Goal: Information Seeking & Learning: Learn about a topic

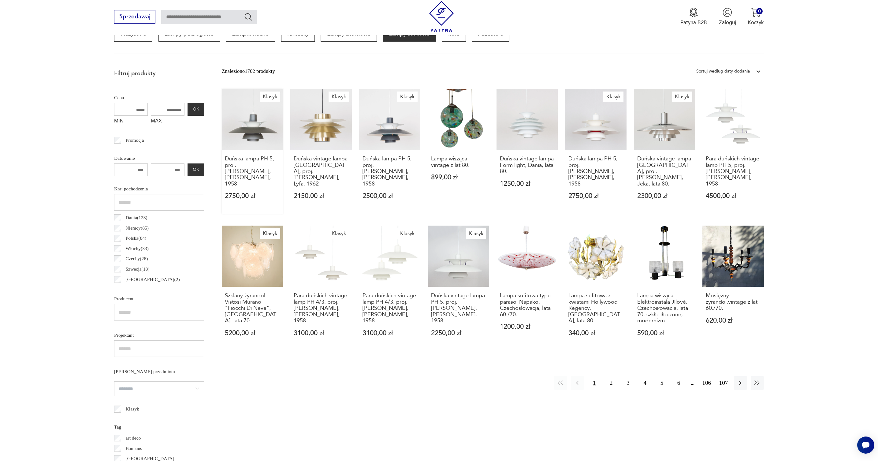
scroll to position [268, 0]
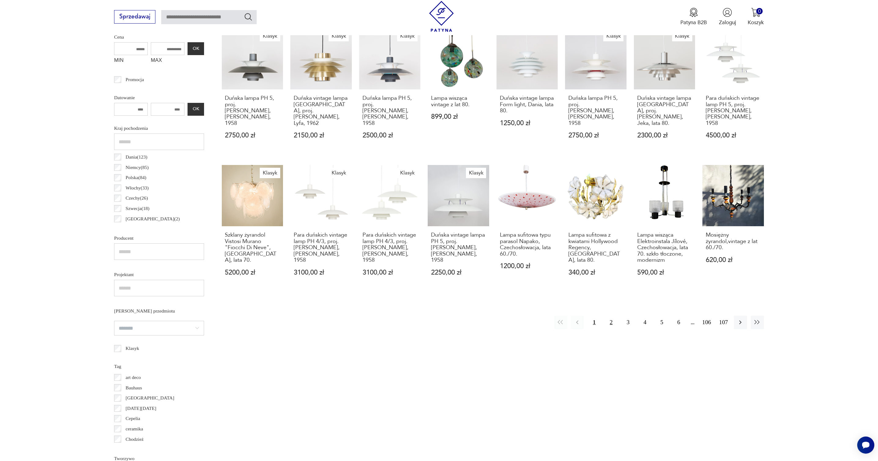
click at [612, 315] on button "2" at bounding box center [611, 321] width 13 height 13
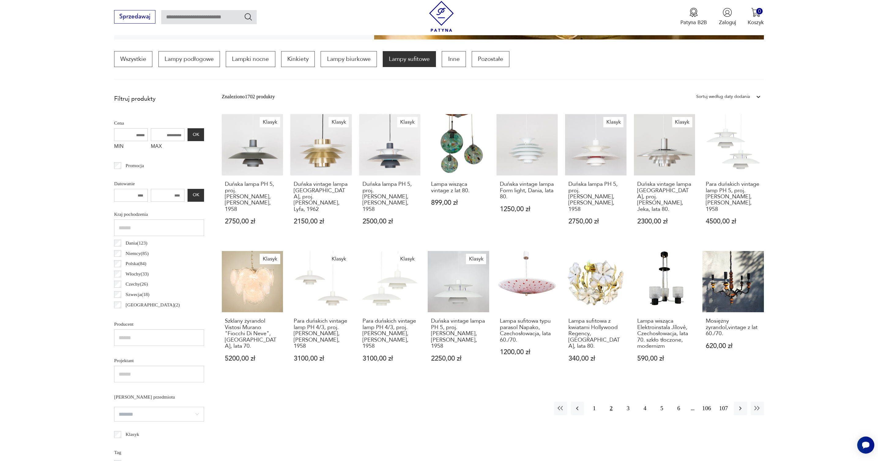
scroll to position [182, 0]
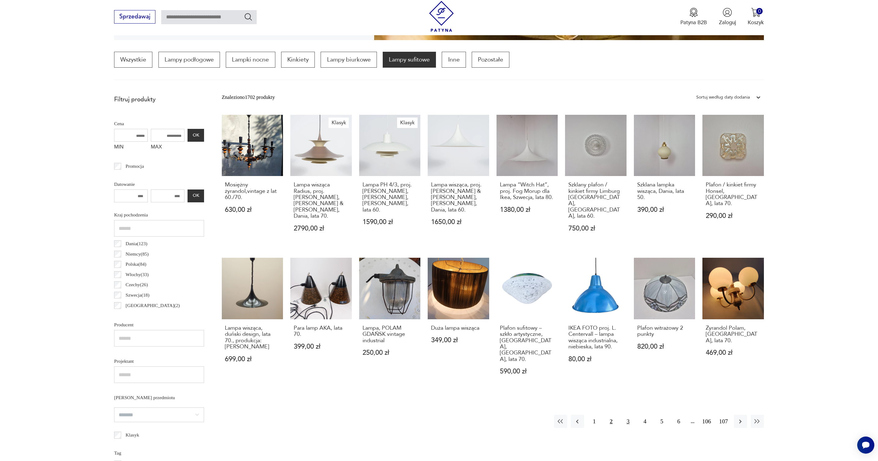
click at [630, 415] on button "3" at bounding box center [627, 421] width 13 height 13
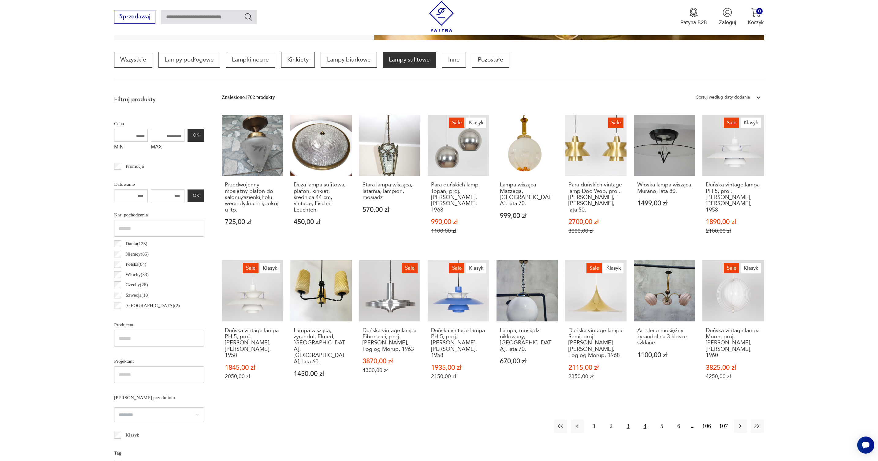
click at [646, 419] on button "4" at bounding box center [644, 425] width 13 height 13
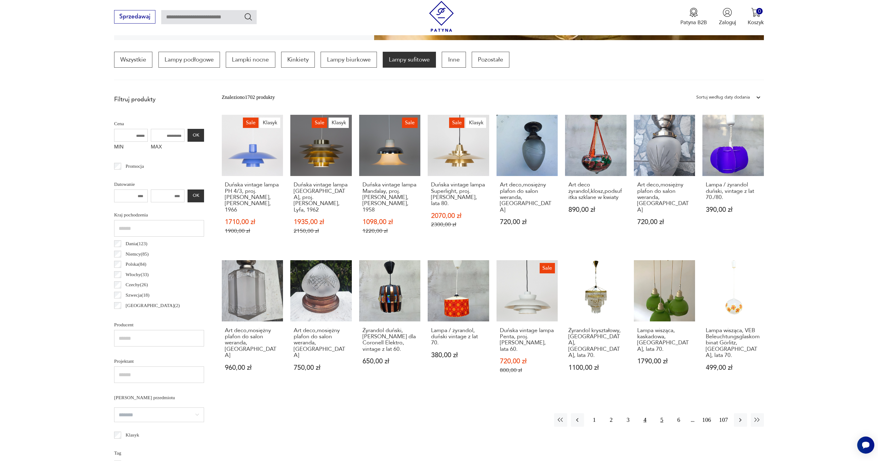
click at [663, 413] on button "5" at bounding box center [661, 419] width 13 height 13
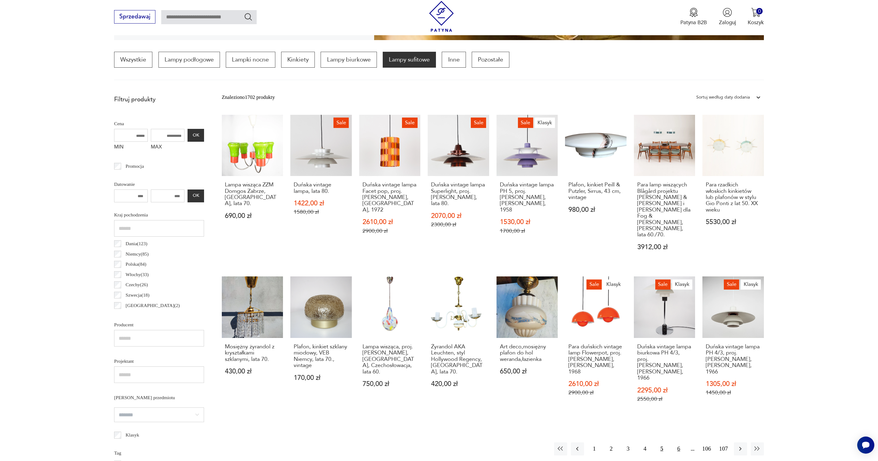
click at [679, 442] on button "6" at bounding box center [678, 448] width 13 height 13
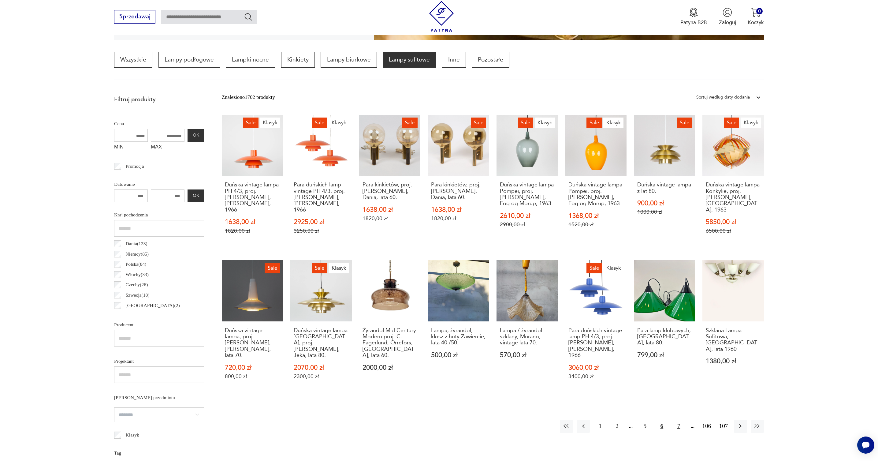
click at [677, 419] on button "7" at bounding box center [678, 425] width 13 height 13
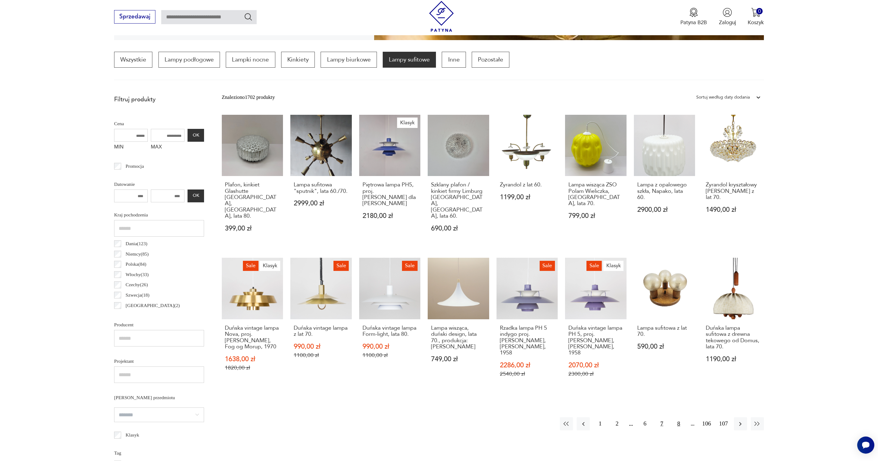
click at [677, 417] on button "8" at bounding box center [678, 423] width 13 height 13
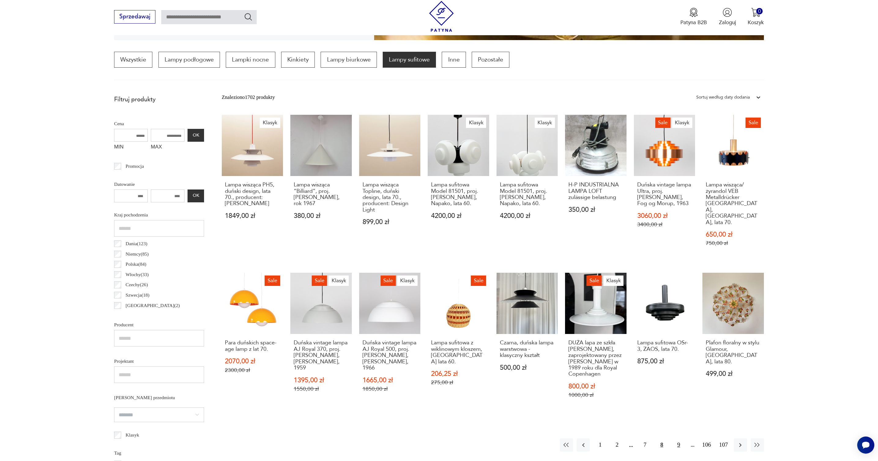
click at [678, 438] on button "9" at bounding box center [678, 444] width 13 height 13
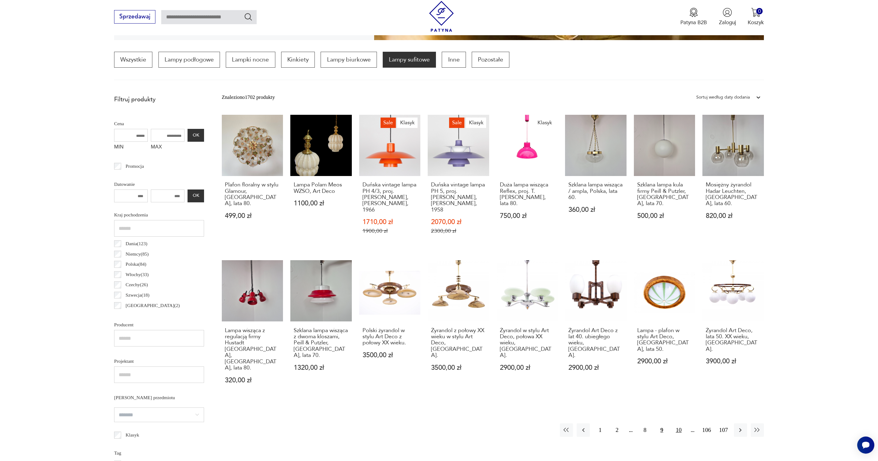
click at [680, 423] on button "10" at bounding box center [678, 429] width 13 height 13
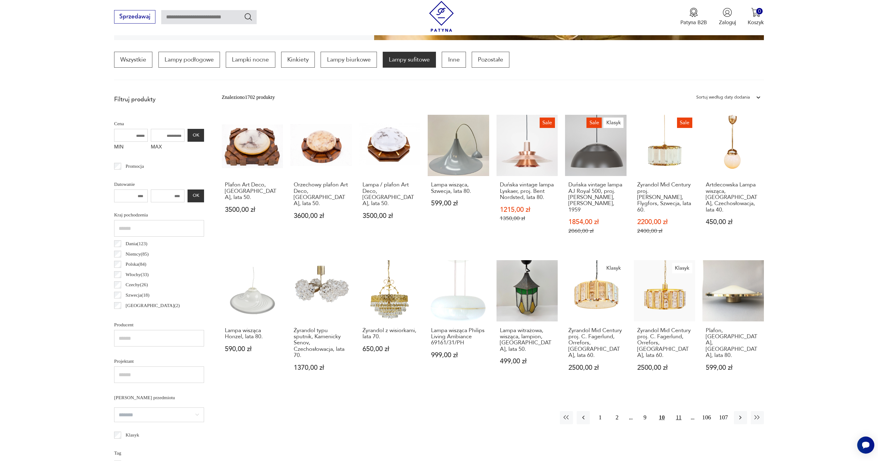
click at [680, 411] on button "11" at bounding box center [678, 417] width 13 height 13
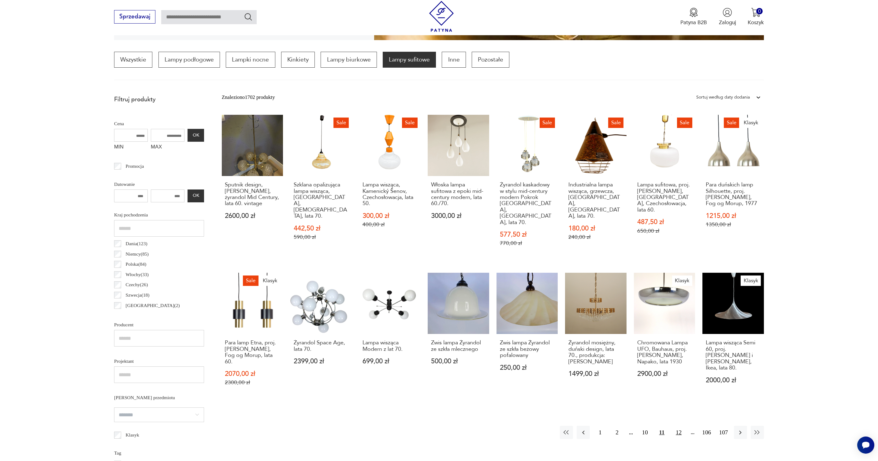
click at [677, 426] on button "12" at bounding box center [678, 432] width 13 height 13
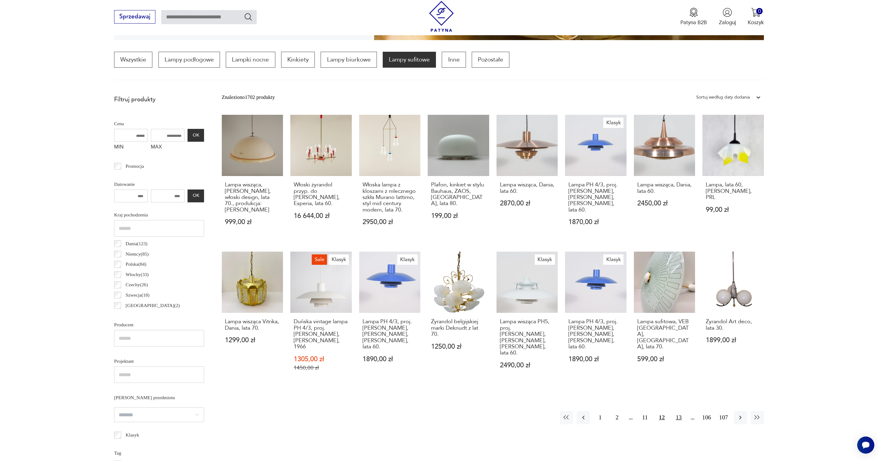
click at [679, 411] on button "13" at bounding box center [678, 417] width 13 height 13
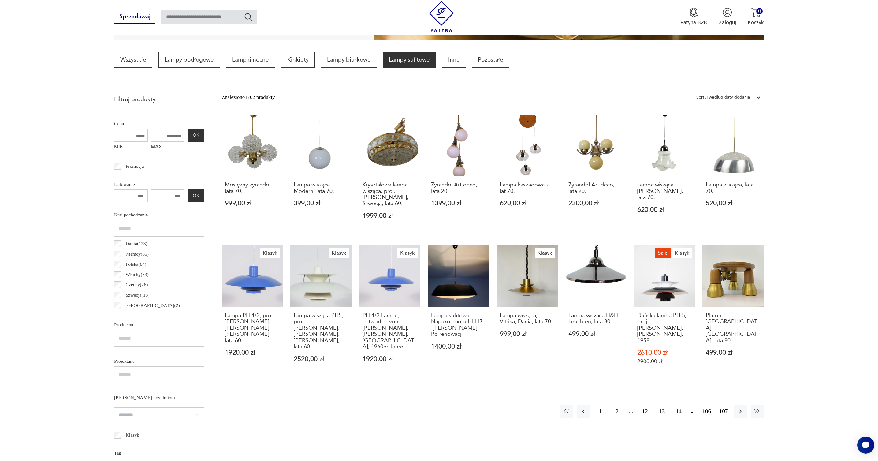
click at [679, 405] on button "14" at bounding box center [678, 410] width 13 height 13
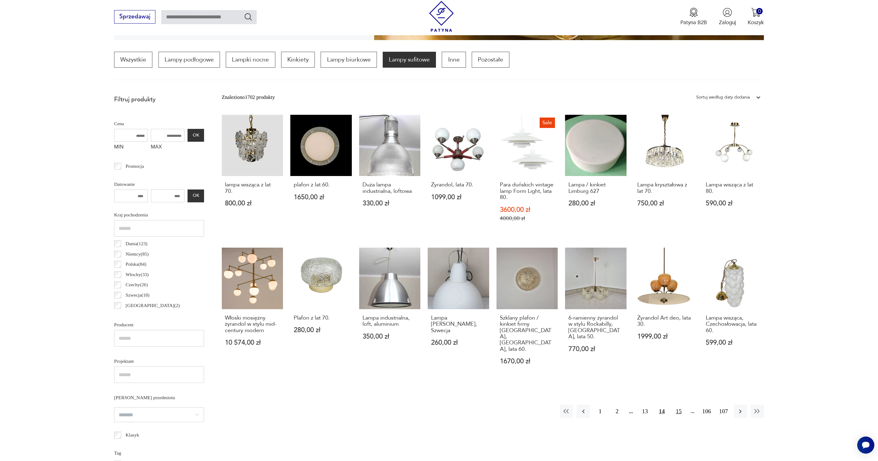
click at [679, 404] on button "15" at bounding box center [678, 410] width 13 height 13
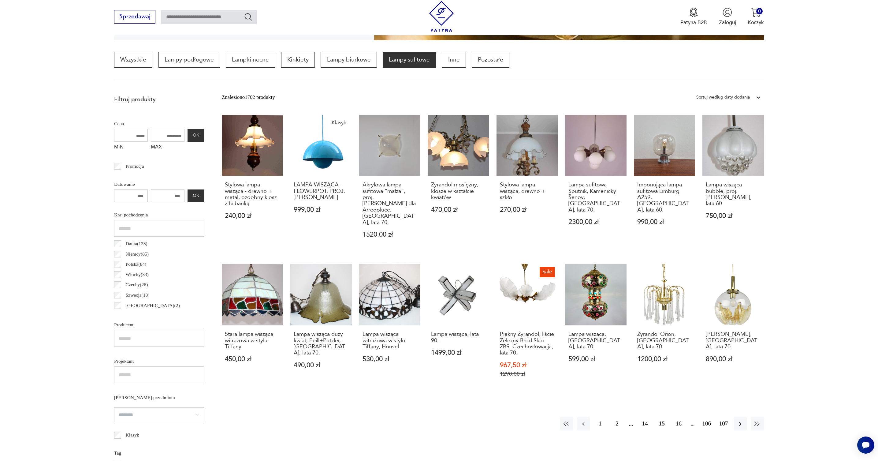
click at [678, 417] on button "16" at bounding box center [678, 423] width 13 height 13
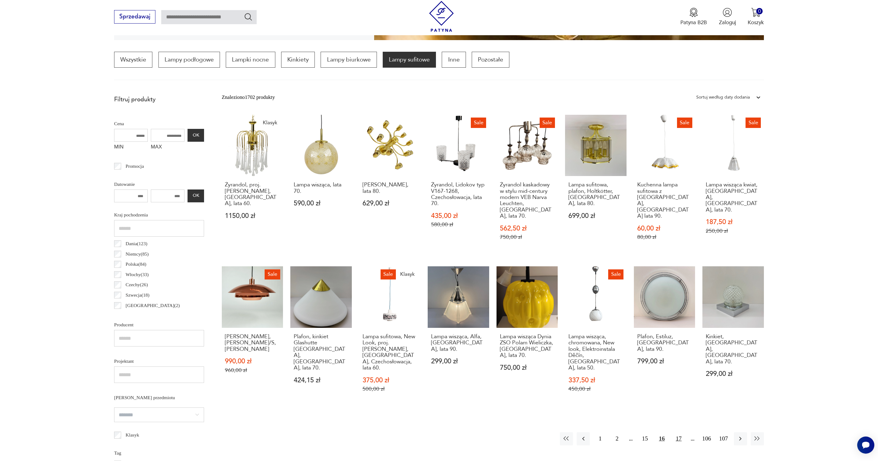
click at [678, 432] on button "17" at bounding box center [678, 438] width 13 height 13
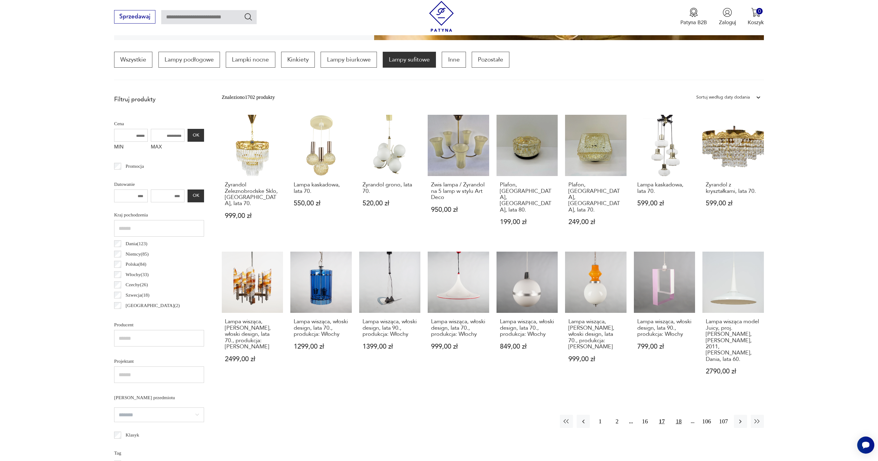
click at [677, 415] on button "18" at bounding box center [678, 421] width 13 height 13
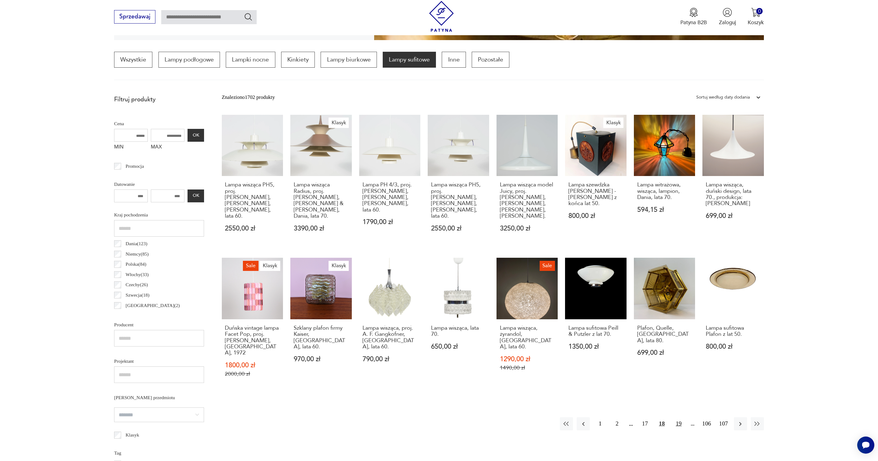
click at [681, 417] on button "19" at bounding box center [678, 423] width 13 height 13
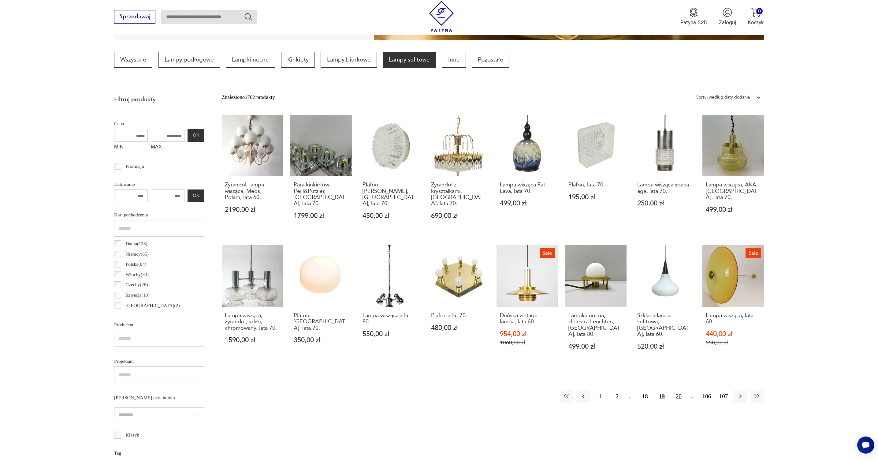
click at [678, 390] on button "20" at bounding box center [678, 396] width 13 height 13
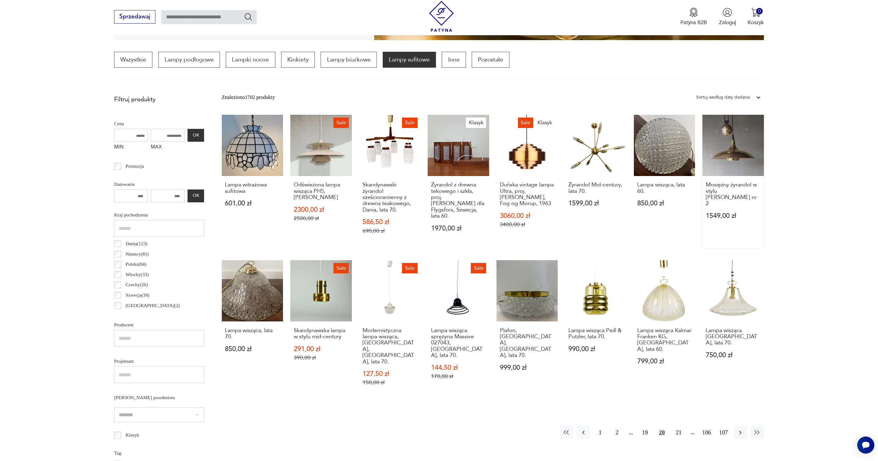
click at [730, 146] on link "Mosiężny żyrandol w stylu [PERSON_NAME] nr 2 1549,00 zł" at bounding box center [732, 182] width 61 height 134
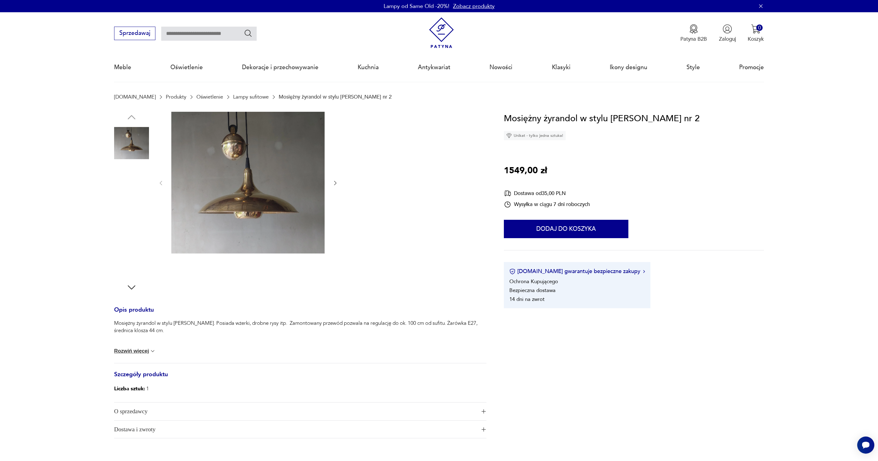
click at [123, 190] on img at bounding box center [131, 182] width 35 height 35
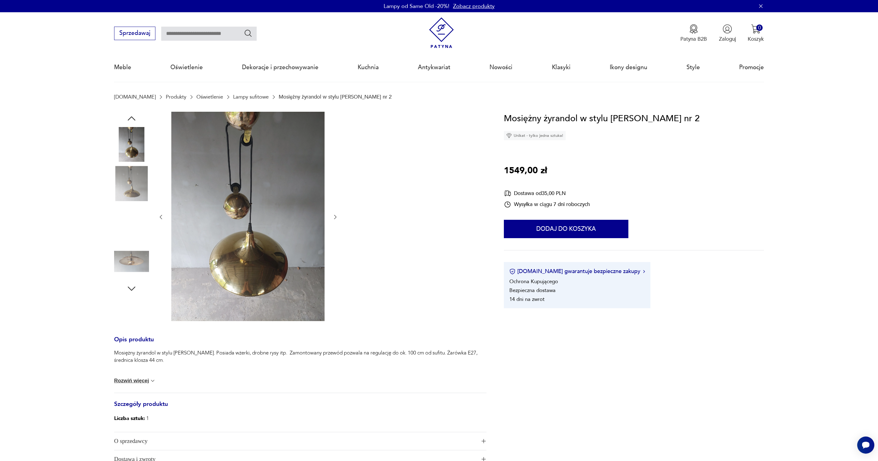
click at [135, 215] on img at bounding box center [131, 222] width 35 height 35
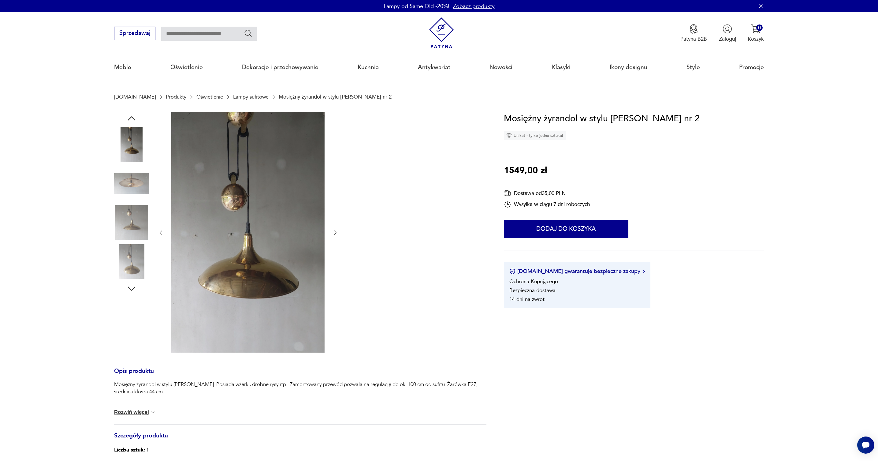
click at [139, 258] on img at bounding box center [131, 261] width 35 height 35
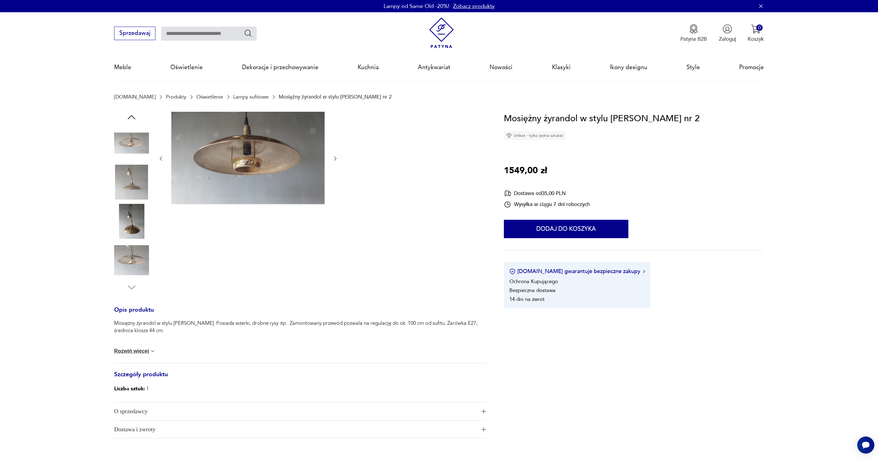
click at [132, 216] on img at bounding box center [131, 221] width 35 height 35
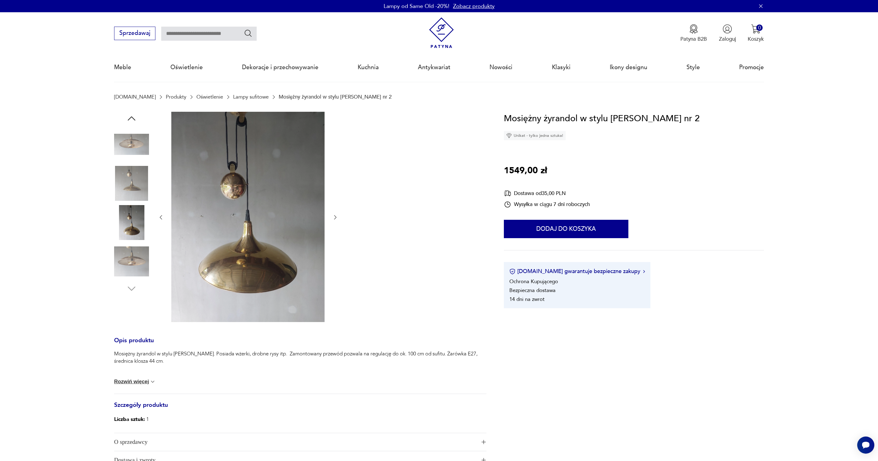
scroll to position [182, 0]
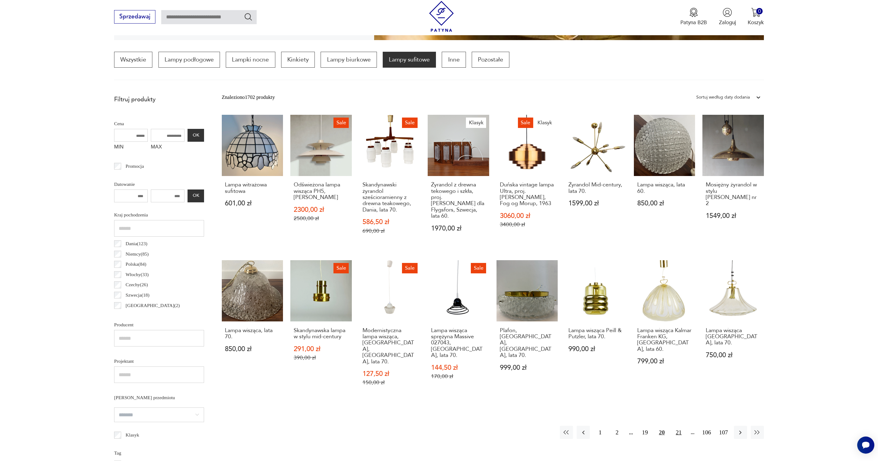
click at [677, 426] on button "21" at bounding box center [678, 432] width 13 height 13
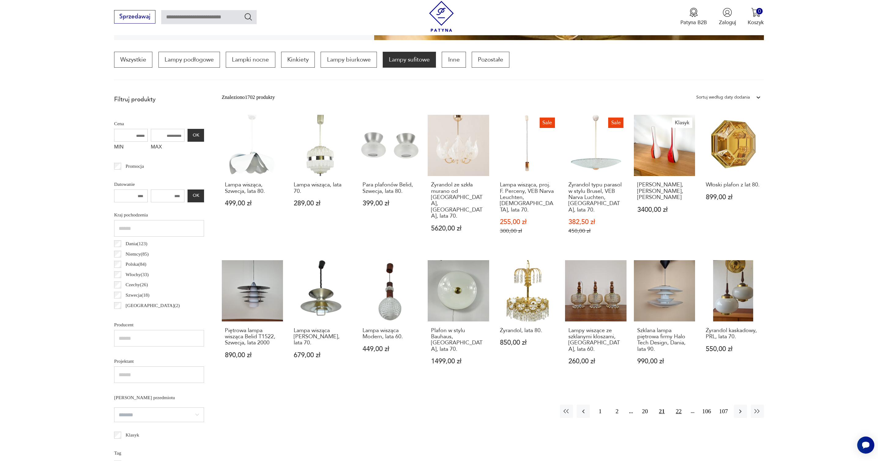
click at [677, 404] on button "22" at bounding box center [678, 410] width 13 height 13
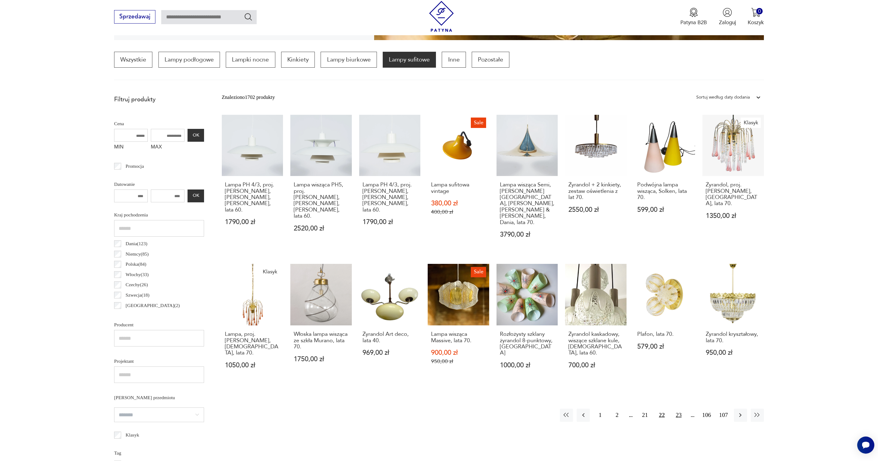
click at [678, 408] on button "23" at bounding box center [678, 414] width 13 height 13
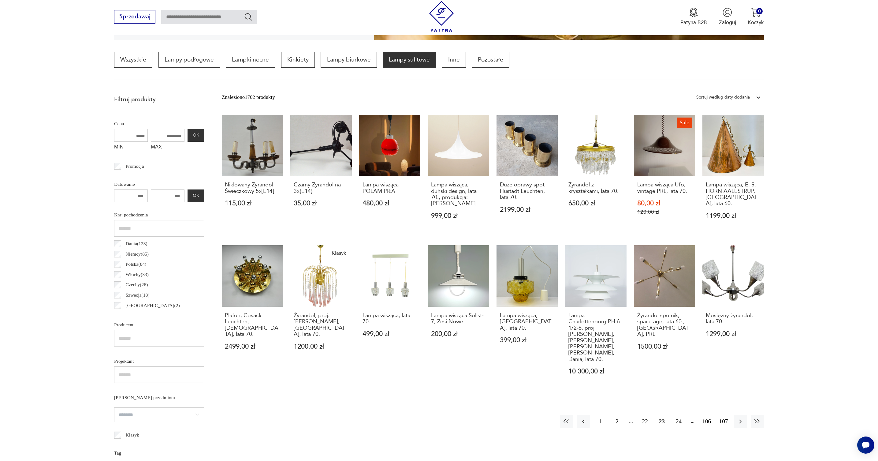
click at [680, 415] on button "24" at bounding box center [678, 421] width 13 height 13
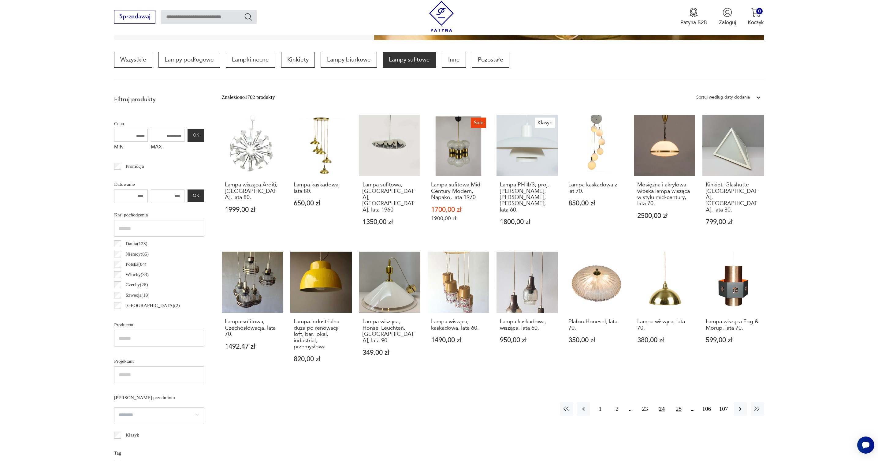
click at [677, 402] on button "25" at bounding box center [678, 408] width 13 height 13
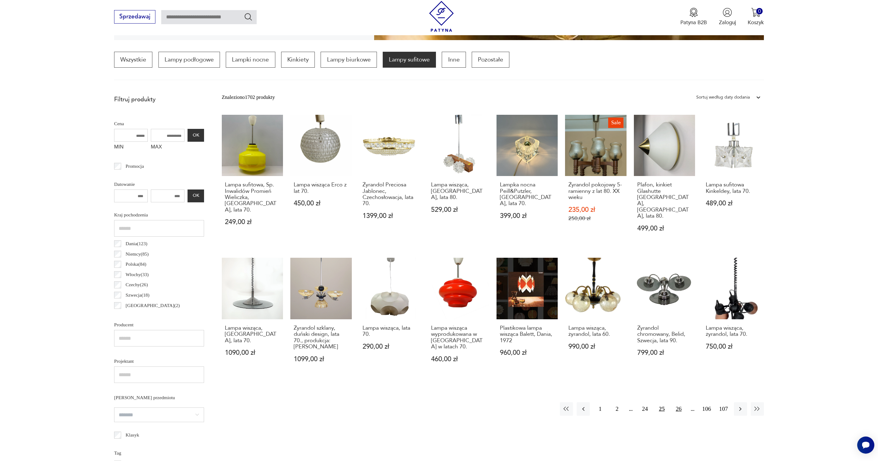
click at [678, 402] on button "26" at bounding box center [678, 408] width 13 height 13
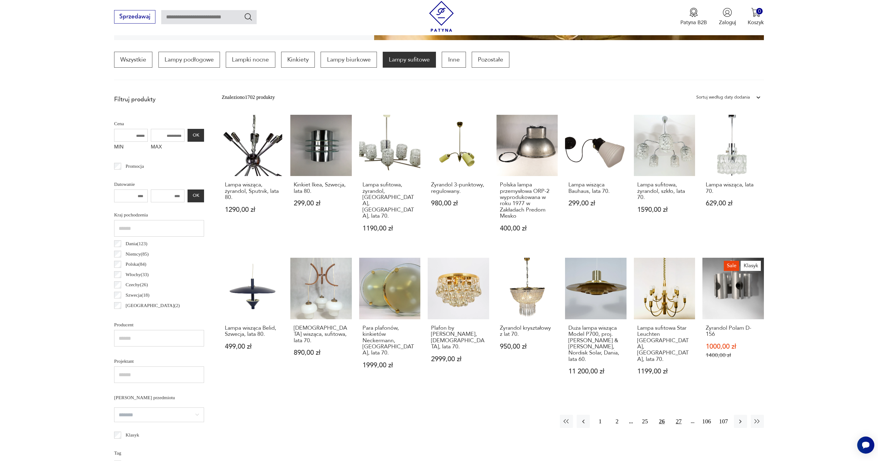
click at [678, 422] on button "27" at bounding box center [678, 421] width 13 height 13
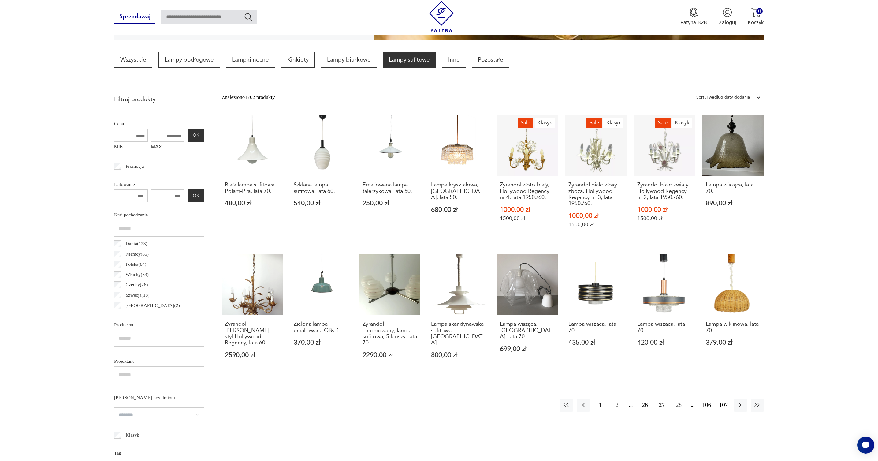
click at [680, 405] on button "28" at bounding box center [678, 404] width 13 height 13
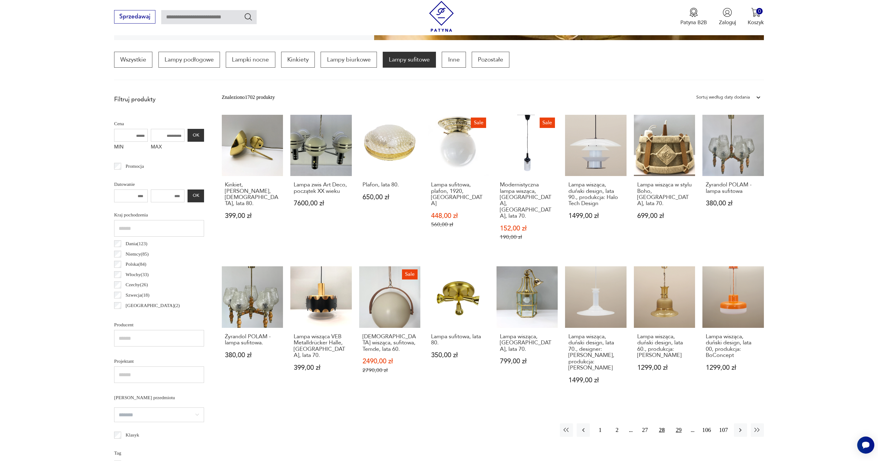
click at [680, 423] on button "29" at bounding box center [678, 429] width 13 height 13
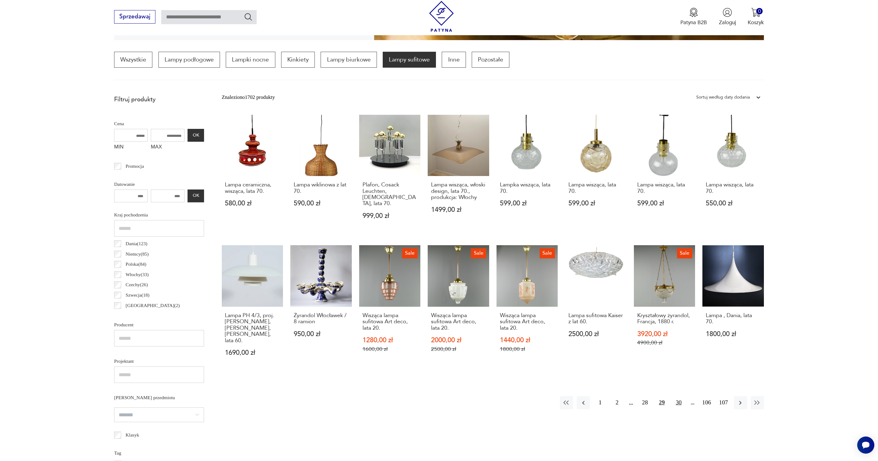
click at [680, 400] on button "30" at bounding box center [678, 402] width 13 height 13
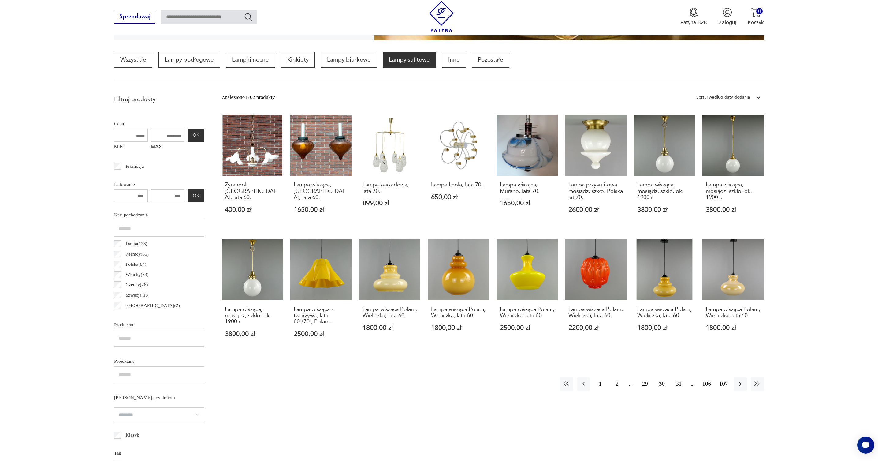
click at [677, 385] on button "31" at bounding box center [678, 383] width 13 height 13
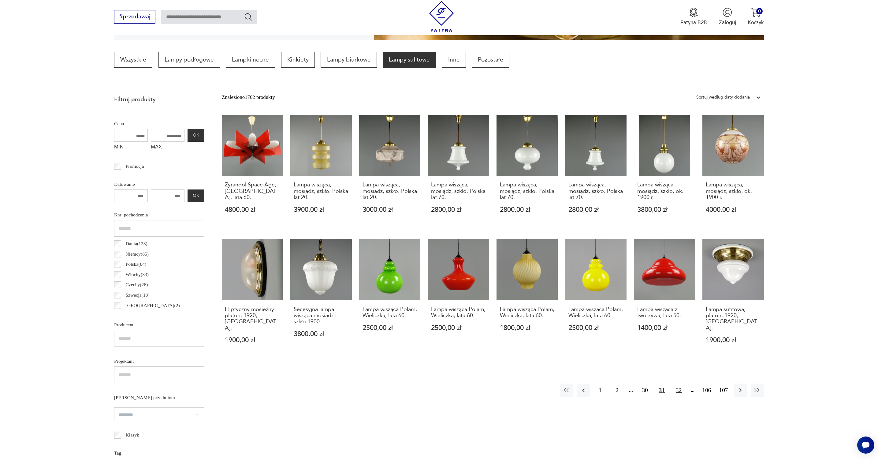
click at [679, 386] on button "32" at bounding box center [678, 389] width 13 height 13
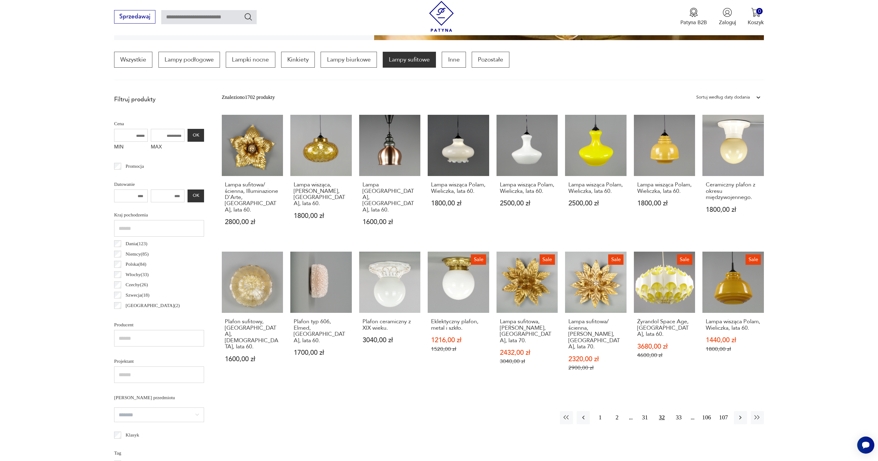
click at [208, 20] on input "text" at bounding box center [208, 17] width 95 height 14
type input "*******"
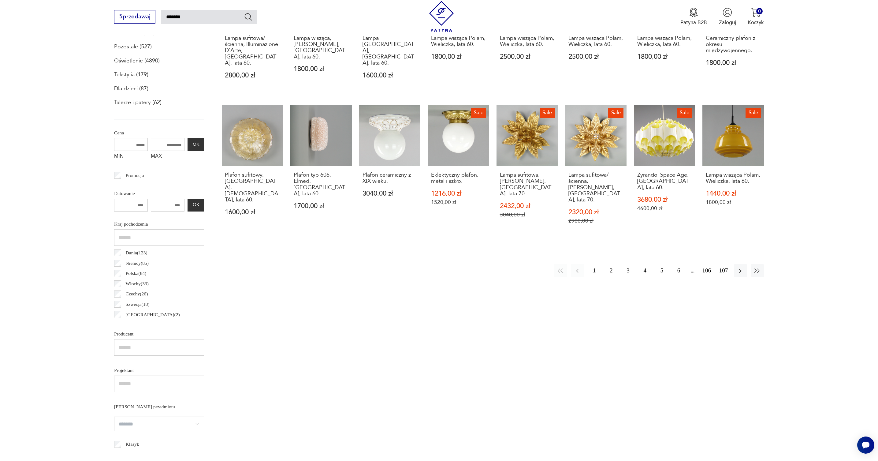
type input "*******"
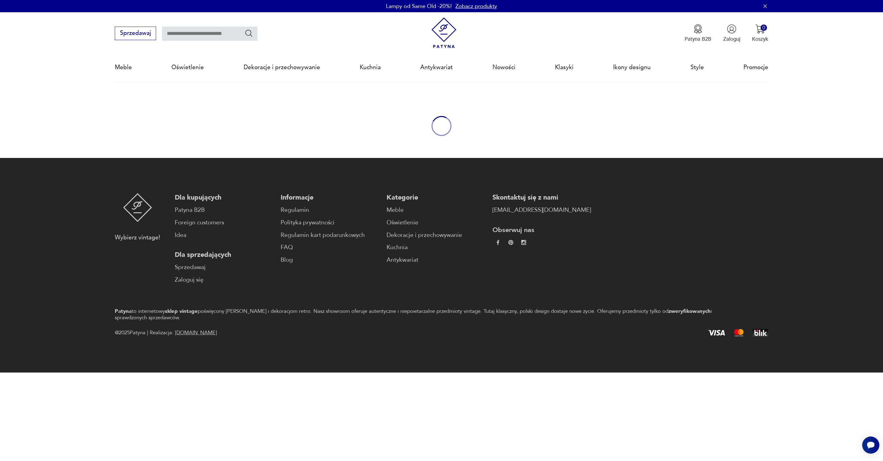
type input "*******"
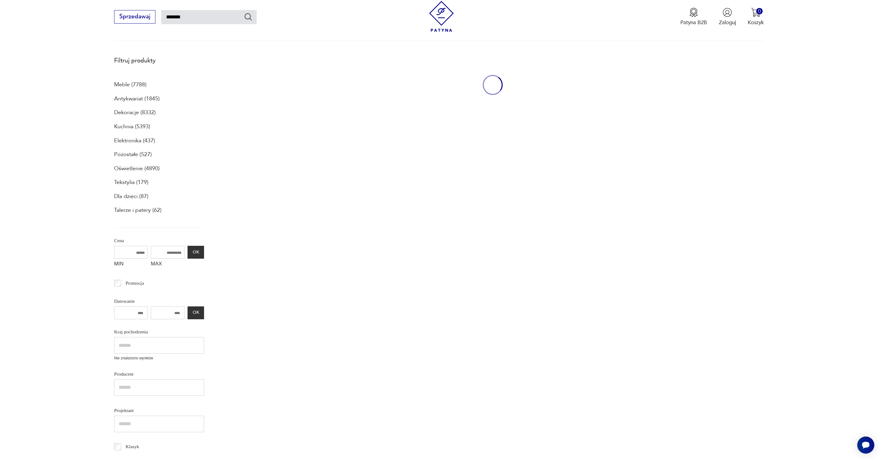
scroll to position [82, 0]
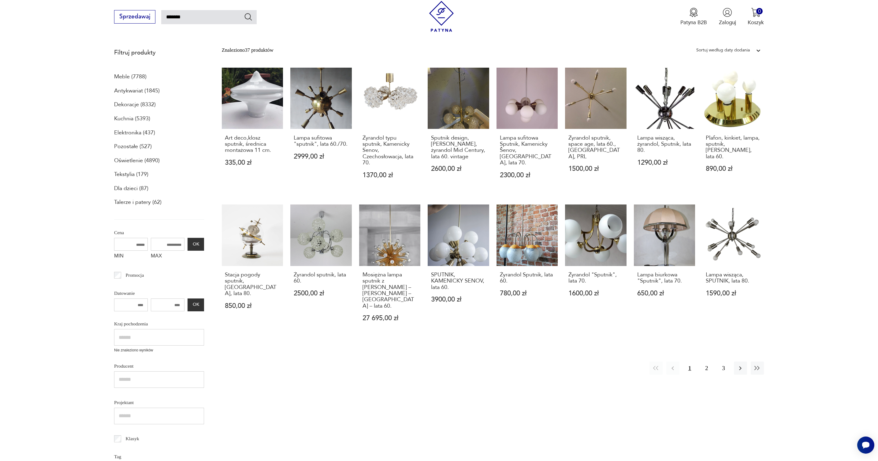
click at [214, 60] on section "Filtruj produkty Meble (7788) Antykwariat (1845) Dekoracje (8332) Kuchnia (5393…" at bounding box center [439, 318] width 878 height 547
click at [214, 61] on section "Filtruj produkty Meble (7788) Antykwariat (1845) Dekoracje (8332) Kuchnia (5393…" at bounding box center [439, 318] width 878 height 547
click at [216, 63] on section "Filtruj produkty Meble (7788) Antykwariat (1845) Dekoracje (8332) Kuchnia (5393…" at bounding box center [439, 318] width 878 height 547
click at [704, 361] on button "2" at bounding box center [706, 367] width 13 height 13
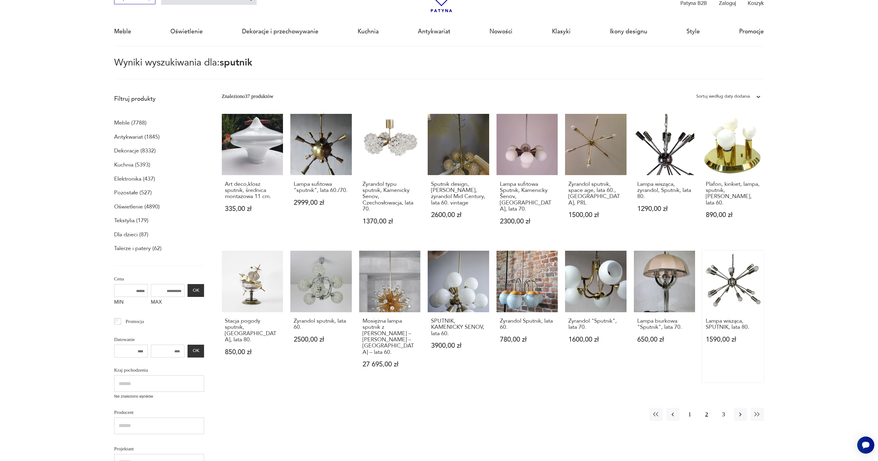
scroll to position [35, 0]
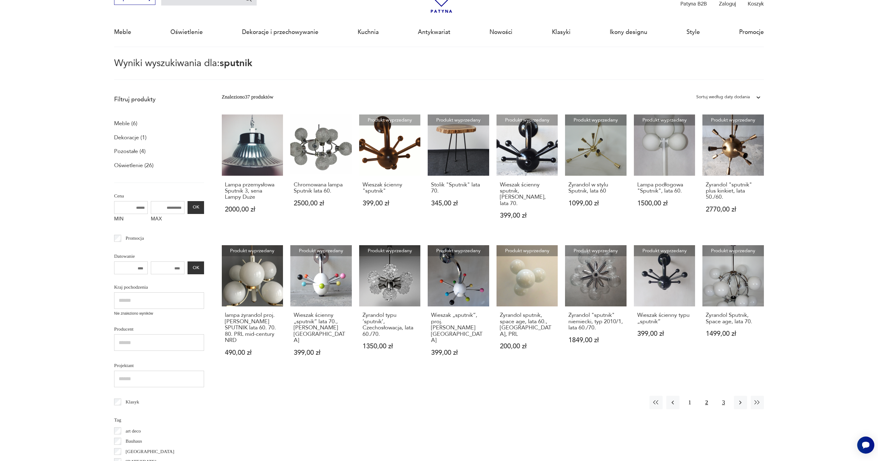
click at [721, 396] on button "3" at bounding box center [723, 402] width 13 height 13
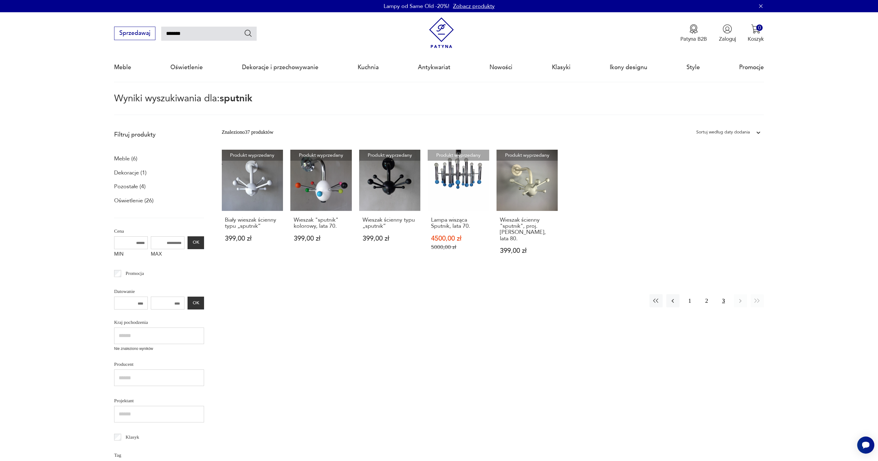
drag, startPoint x: 188, startPoint y: 33, endPoint x: 157, endPoint y: 34, distance: 30.3
click at [158, 35] on div "Sprzedawaj *******" at bounding box center [185, 33] width 143 height 13
type input "*******"
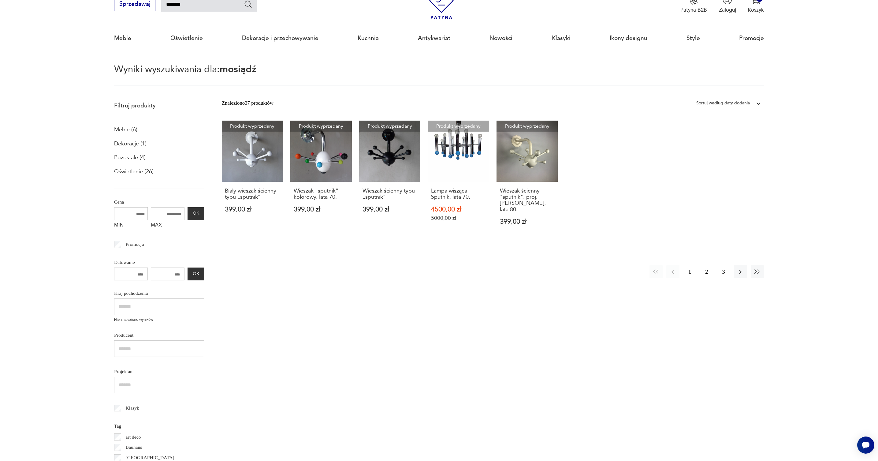
scroll to position [35, 0]
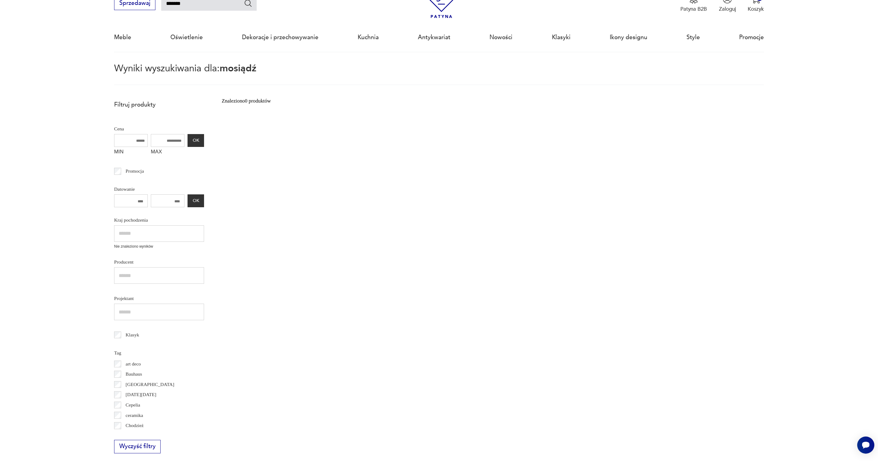
click at [188, 4] on input "*******" at bounding box center [208, 4] width 95 height 14
type input "*******"
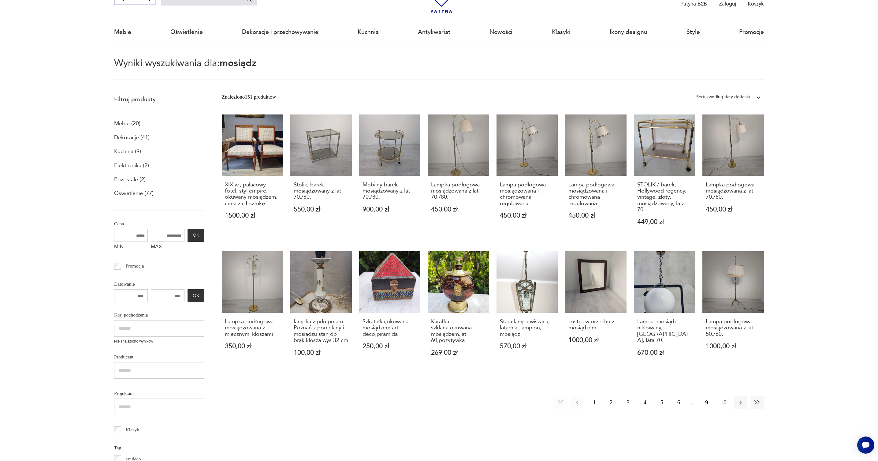
click at [612, 402] on button "2" at bounding box center [611, 402] width 13 height 13
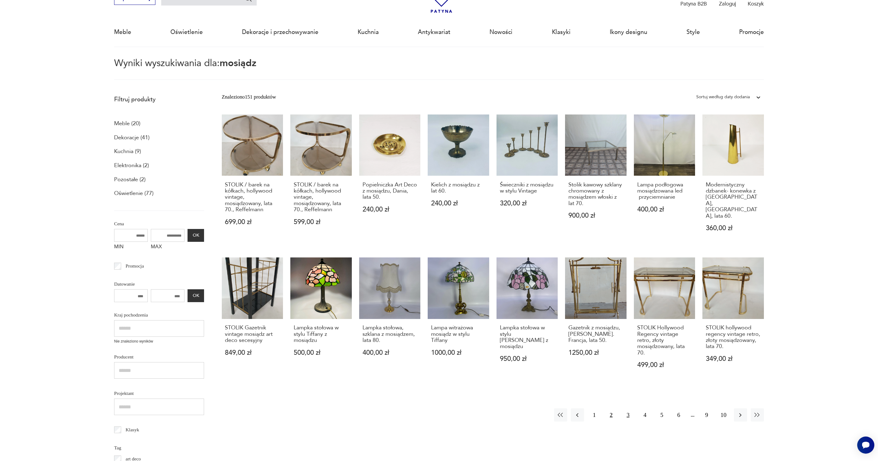
click at [628, 408] on button "3" at bounding box center [627, 414] width 13 height 13
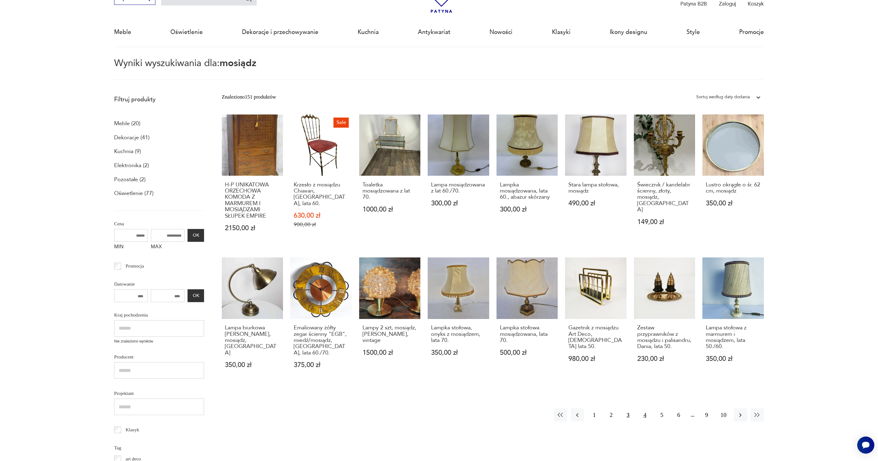
click at [645, 412] on button "4" at bounding box center [644, 414] width 13 height 13
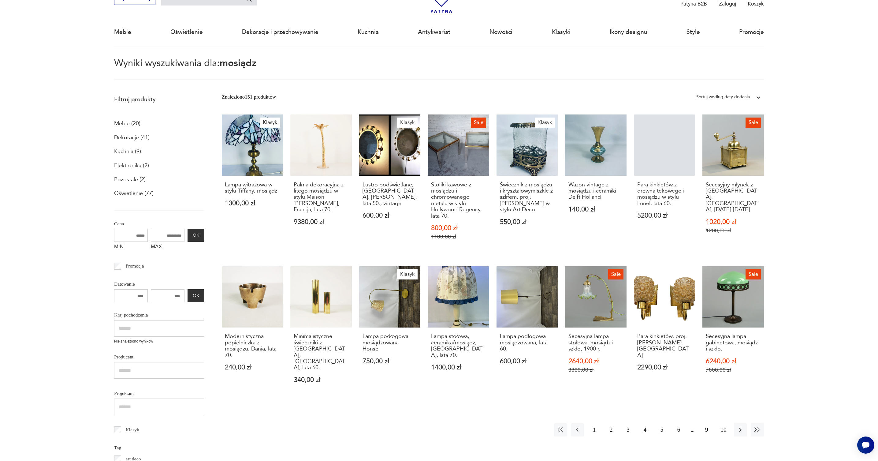
click at [662, 423] on button "5" at bounding box center [661, 429] width 13 height 13
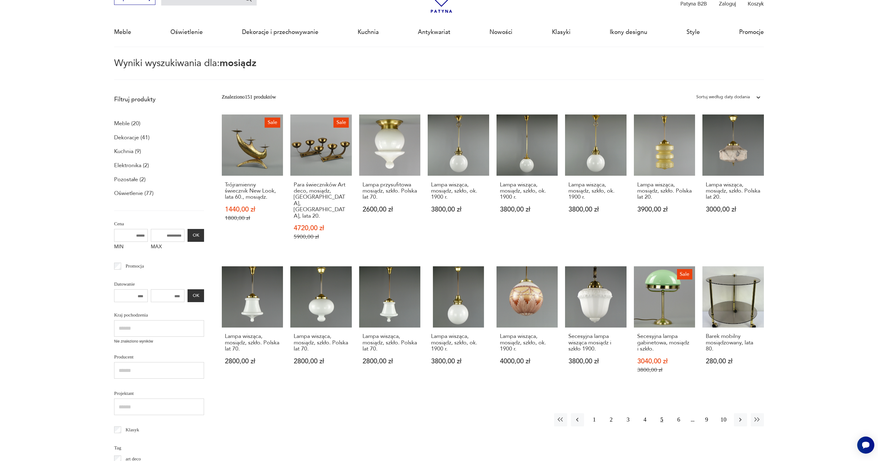
click at [681, 413] on button "6" at bounding box center [678, 419] width 13 height 13
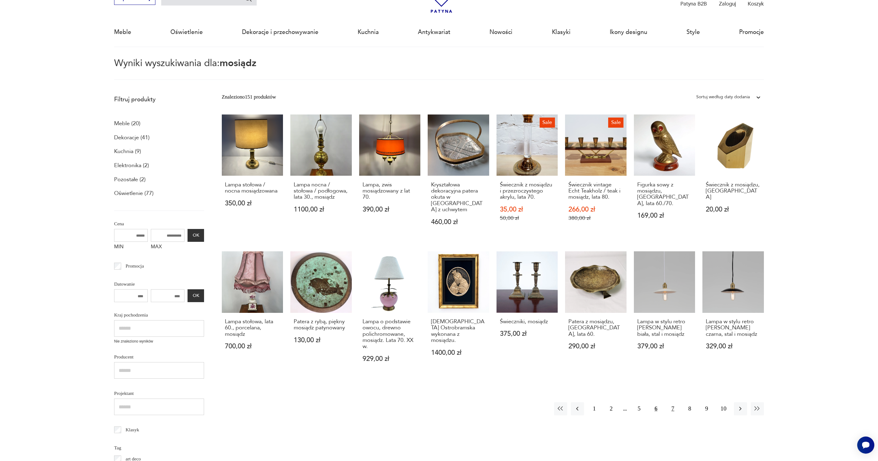
click at [675, 405] on button "7" at bounding box center [672, 408] width 13 height 13
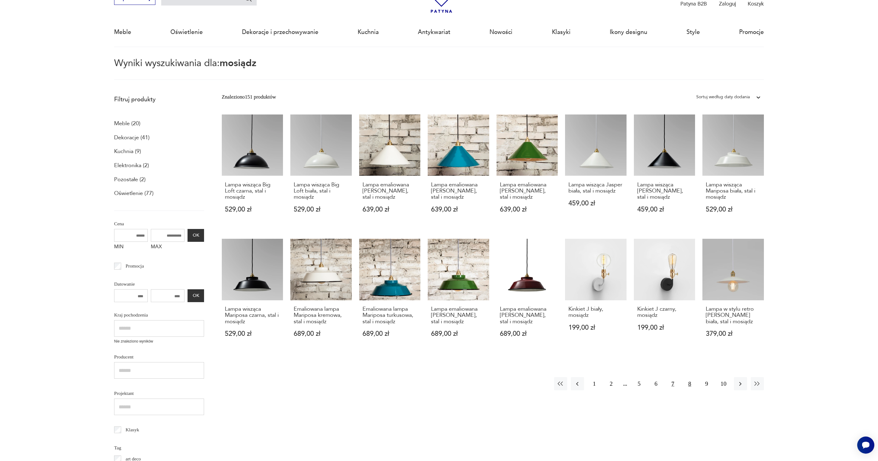
click at [690, 383] on button "8" at bounding box center [689, 383] width 13 height 13
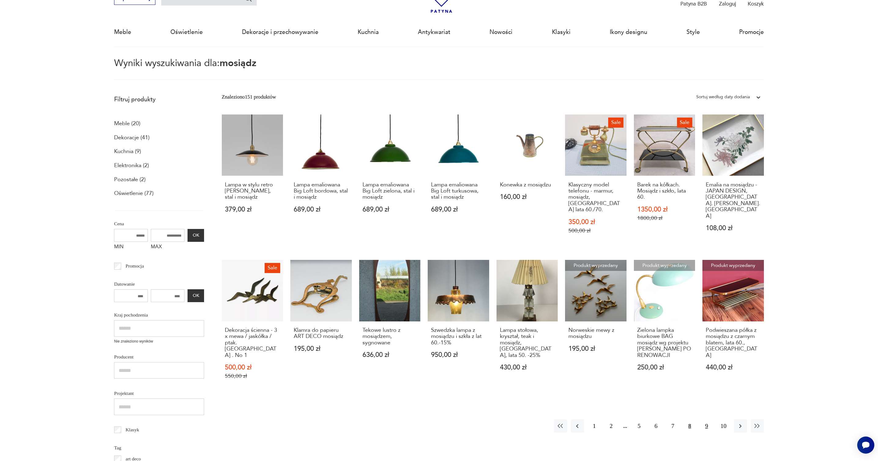
click at [708, 419] on button "9" at bounding box center [706, 425] width 13 height 13
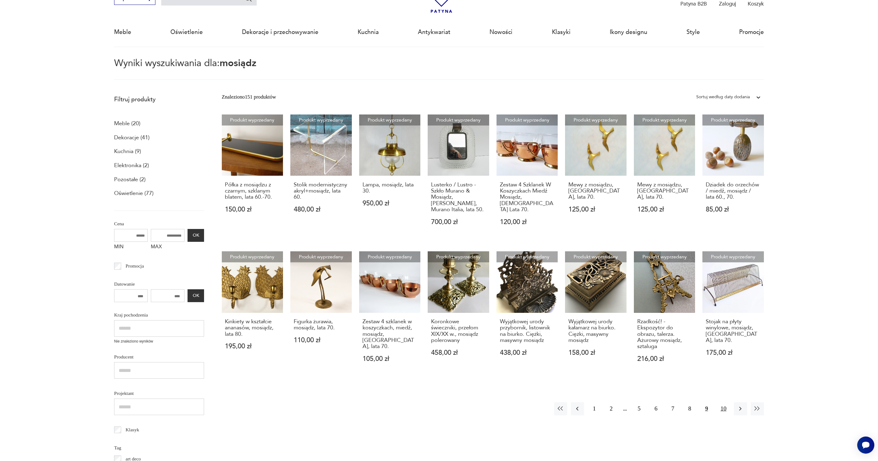
click at [724, 403] on button "10" at bounding box center [723, 408] width 13 height 13
